Goal: Complete application form

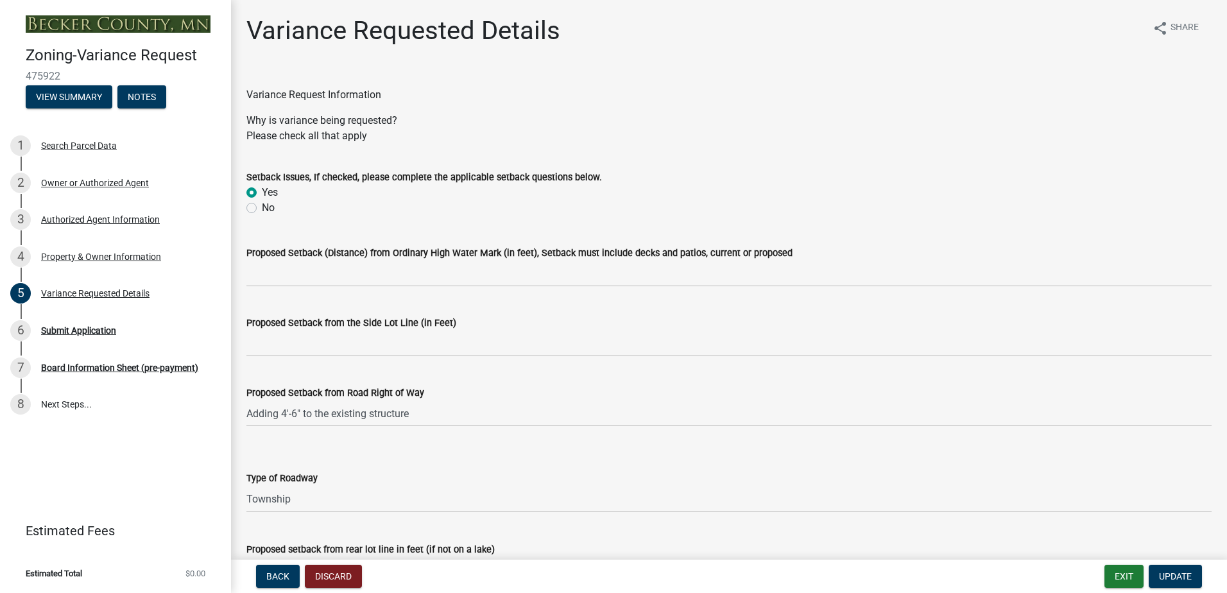
select select "edc6b78d-c029-41a6-a436-e6f76b5f0855"
select select "15bf2cec-1ca8-47a3-85db-999609351cbd"
select select "fa582be9-2d62-4523-84bf-021228ae85a0"
select select "bb2b5e43-03c1-4874-9abf-a65f400af928"
select select "8ea3e6c3-8fed-4904-aa20-2f643744aa0c"
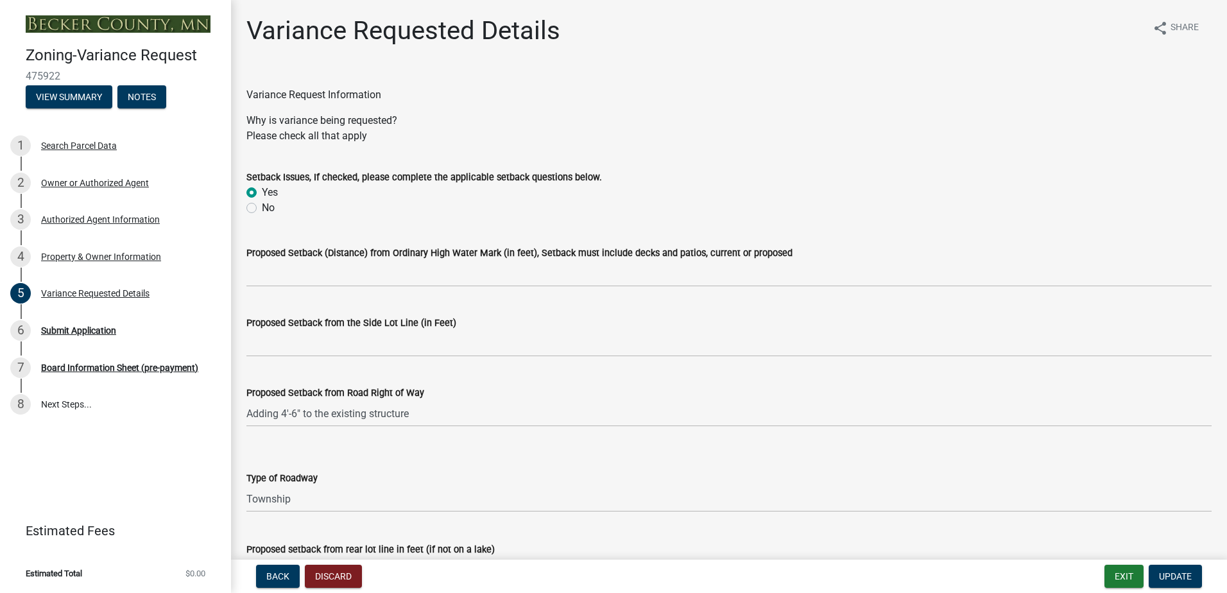
select select "860afd09-da87-482b-bca4-413f5cf53582"
select select "7ceadfd0-f0c9-4b9c-a53d-dc82f9dbdebf"
select select "1aa51e34-4f0a-4095-a3f3-287665056048"
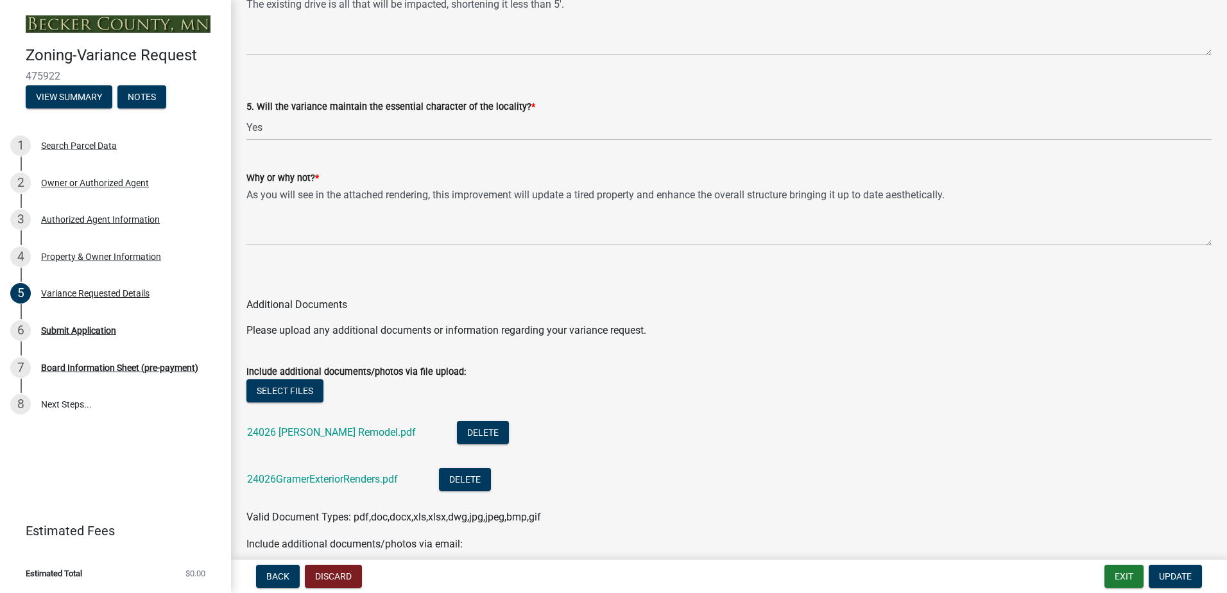
scroll to position [2764, 0]
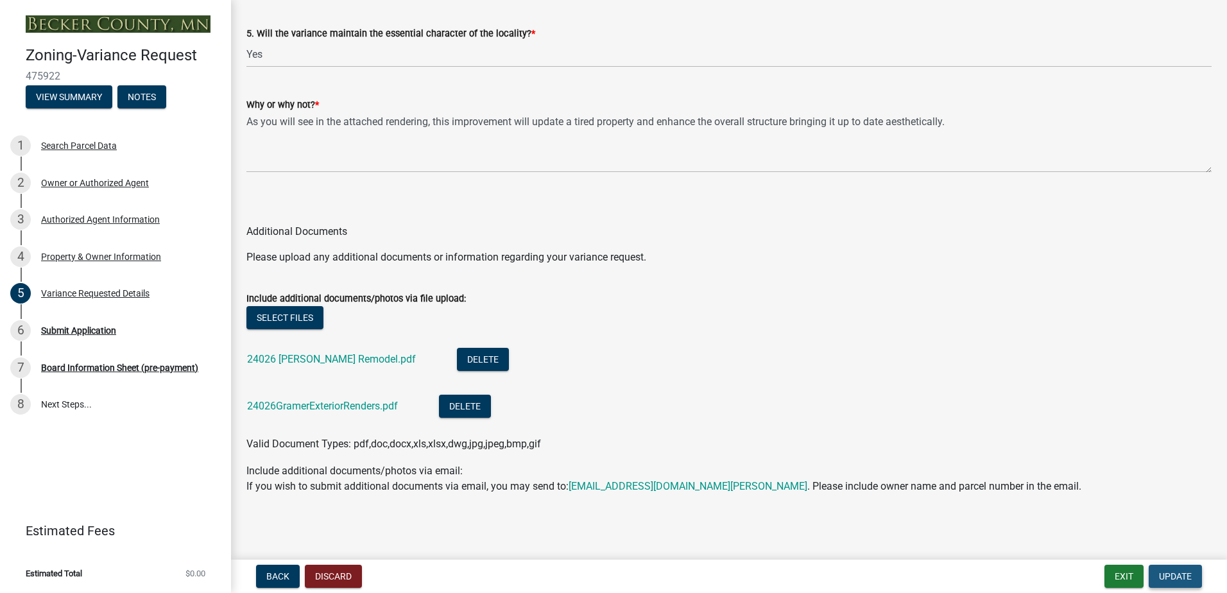
click at [1165, 578] on span "Update" at bounding box center [1175, 576] width 33 height 10
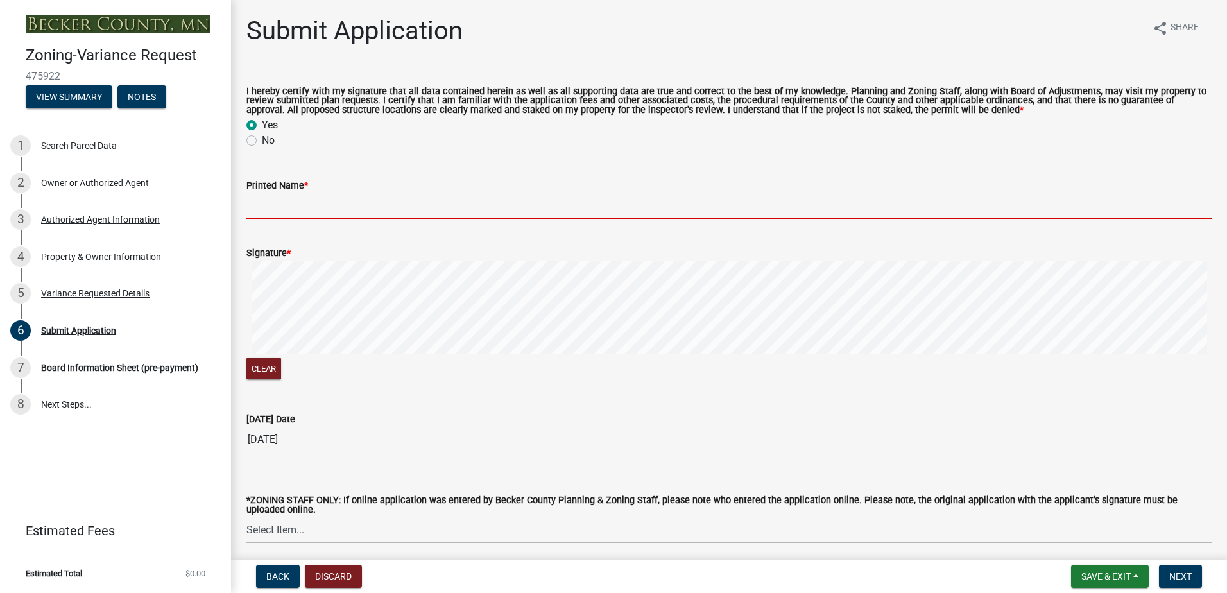
click at [281, 198] on input "Printed Name *" at bounding box center [728, 206] width 965 height 26
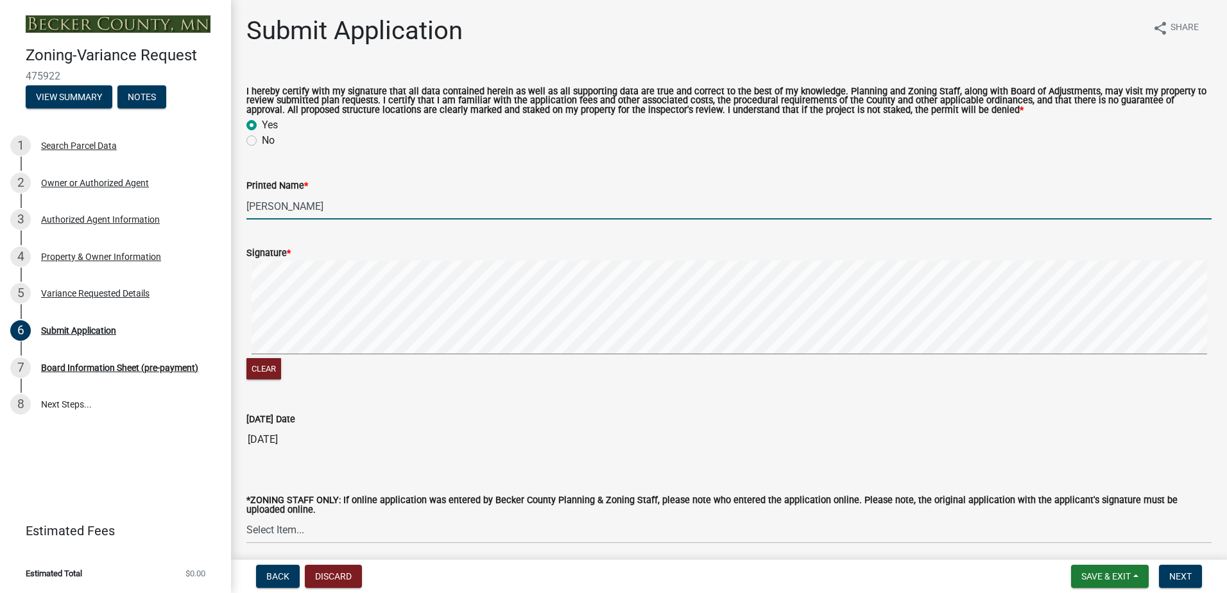
type input "[PERSON_NAME]"
click at [319, 210] on input "[PERSON_NAME]" at bounding box center [728, 206] width 965 height 26
type input "[PERSON_NAME] - Representative for the Owner"
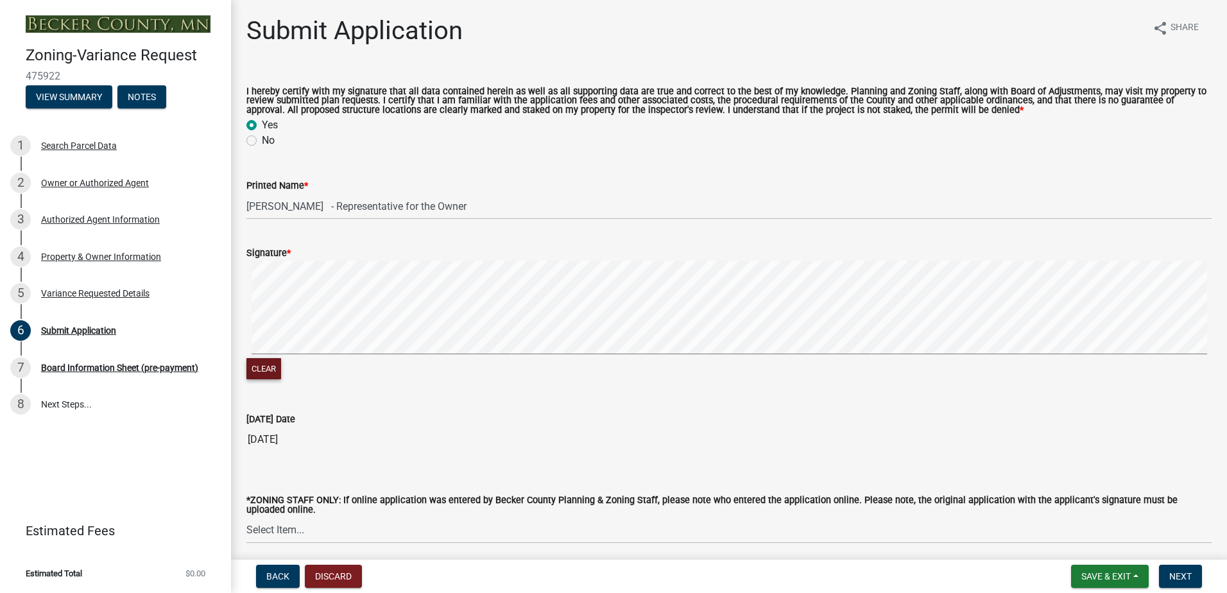
click at [331, 361] on div "Clear" at bounding box center [728, 321] width 965 height 122
click at [352, 369] on div "Clear" at bounding box center [728, 321] width 965 height 122
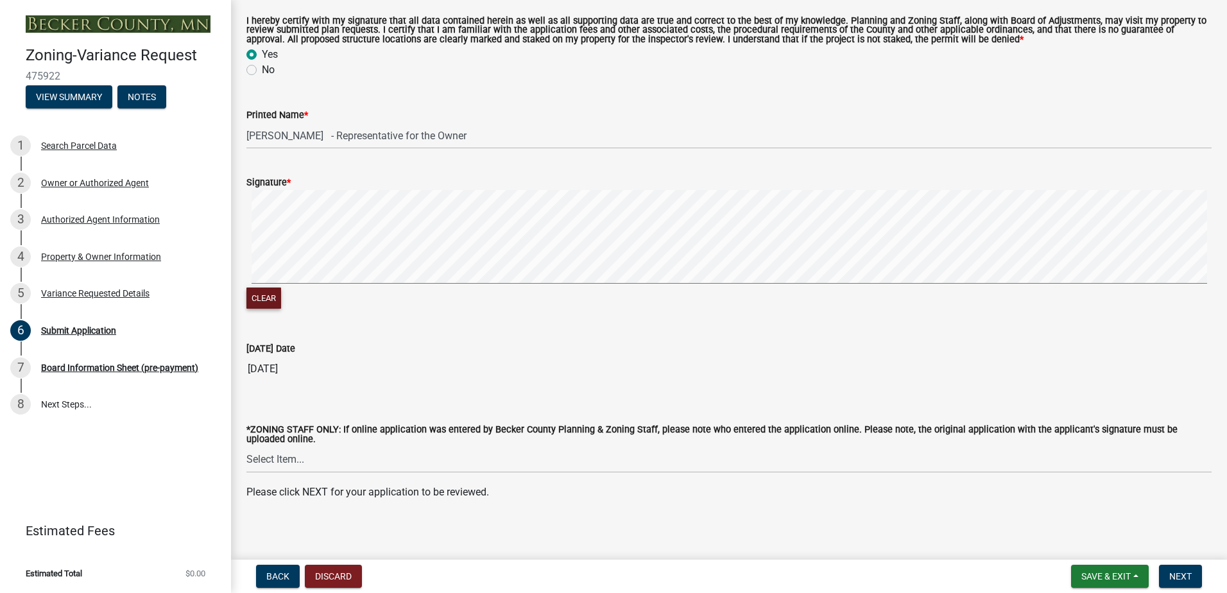
scroll to position [78, 0]
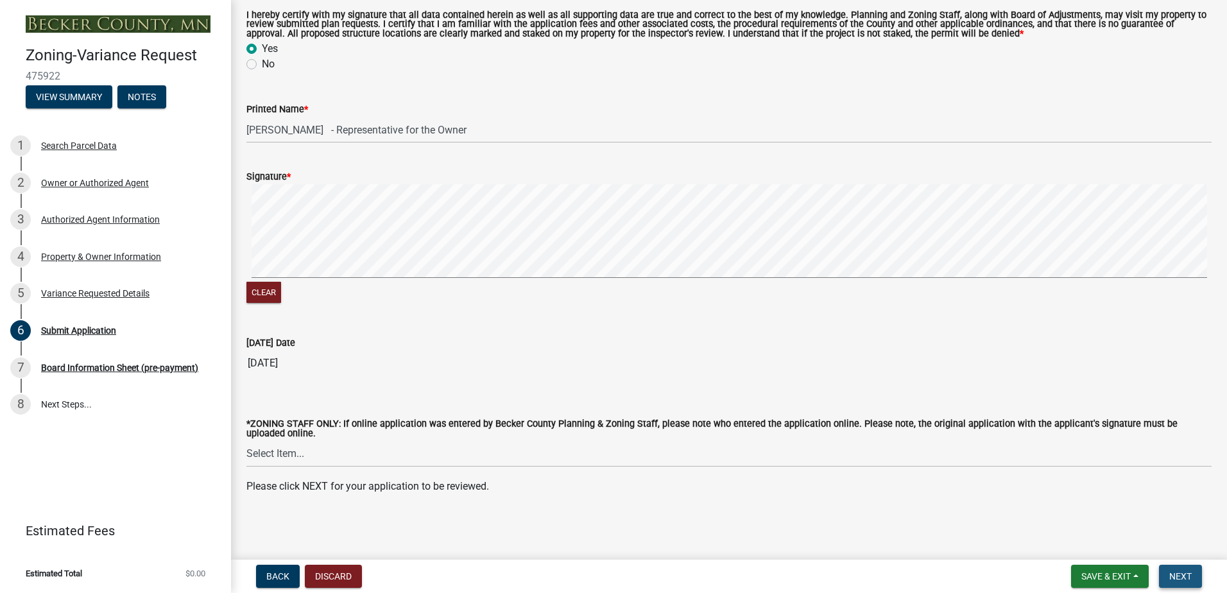
click at [1177, 580] on span "Next" at bounding box center [1180, 576] width 22 height 10
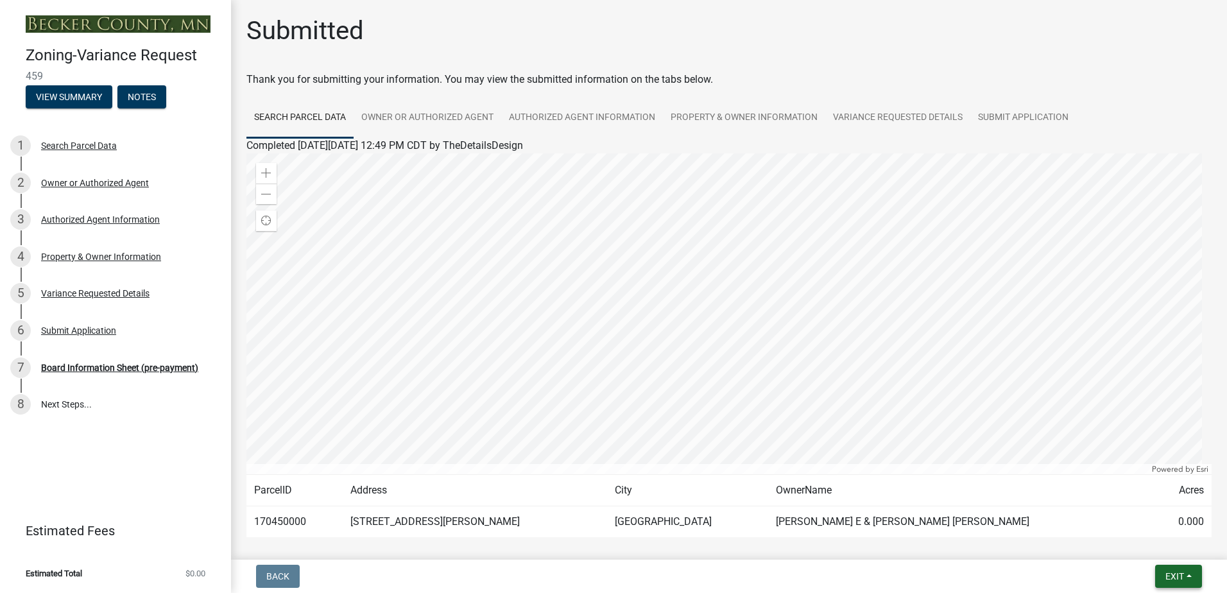
click at [1177, 572] on span "Exit" at bounding box center [1174, 576] width 19 height 10
click at [1139, 539] on button "Save & Exit" at bounding box center [1150, 542] width 103 height 31
